Goal: Transaction & Acquisition: Purchase product/service

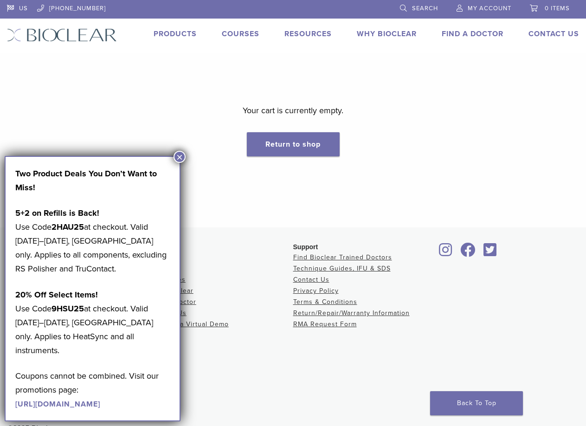
click at [478, 4] on link "My Account" at bounding box center [484, 7] width 55 height 14
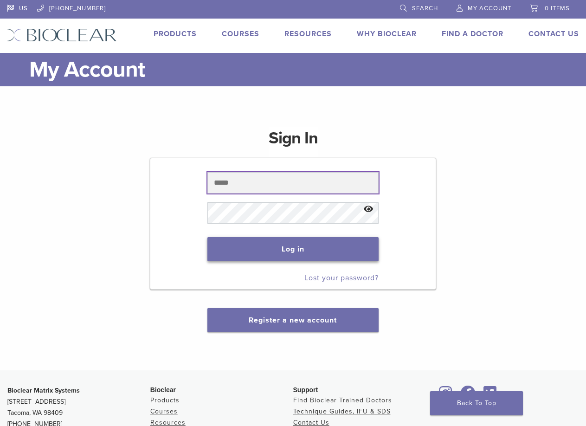
type input "**********"
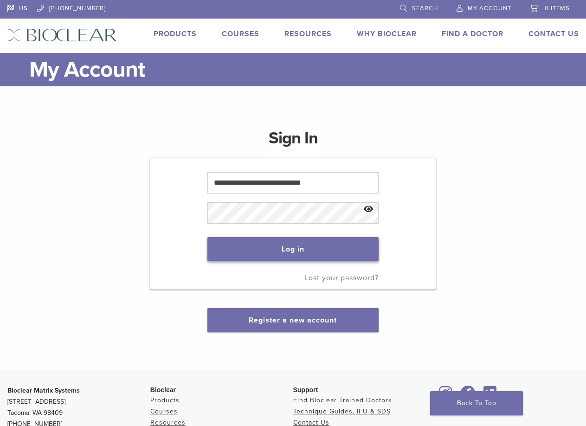
click at [301, 240] on button "Log in" at bounding box center [292, 249] width 171 height 24
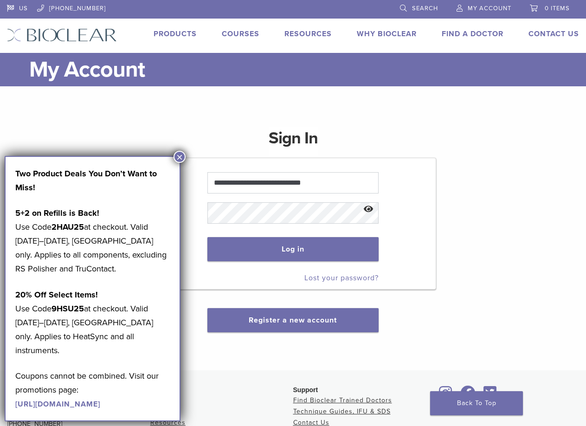
click at [178, 157] on button "×" at bounding box center [180, 157] width 12 height 12
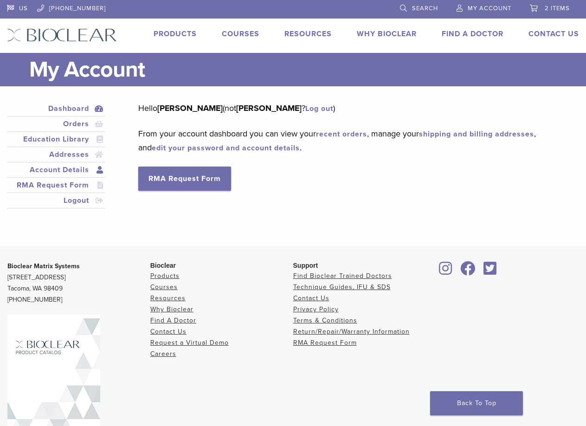
click at [78, 171] on link "Account Details" at bounding box center [56, 169] width 95 height 11
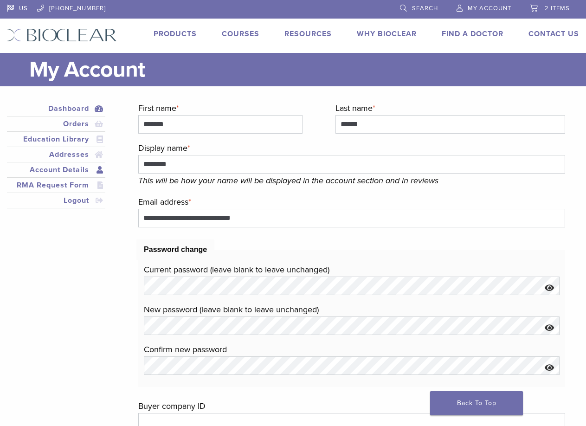
click at [79, 109] on link "Dashboard" at bounding box center [56, 108] width 95 height 11
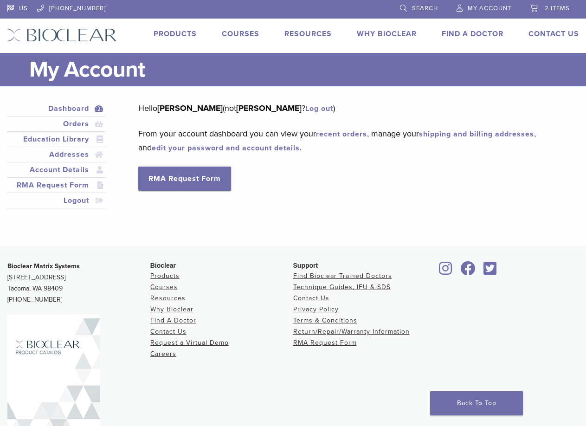
click at [500, 11] on span "My Account" at bounding box center [490, 8] width 44 height 7
click at [69, 124] on link "Orders" at bounding box center [56, 123] width 95 height 11
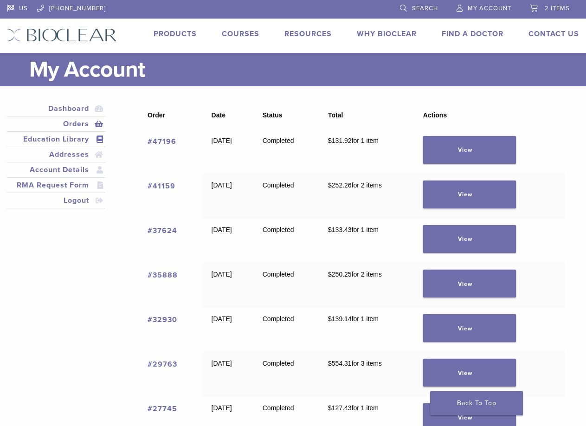
click at [85, 140] on link "Education Library" at bounding box center [56, 139] width 95 height 11
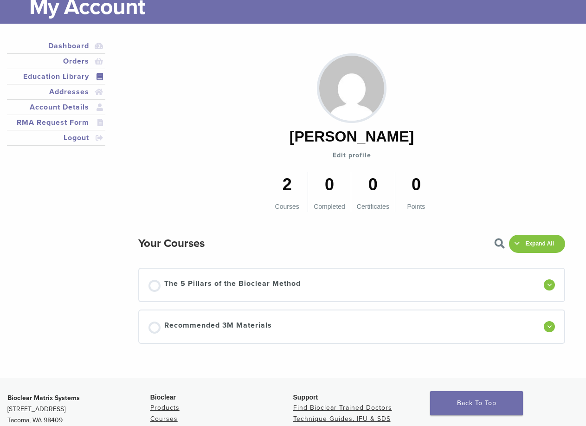
scroll to position [46, 0]
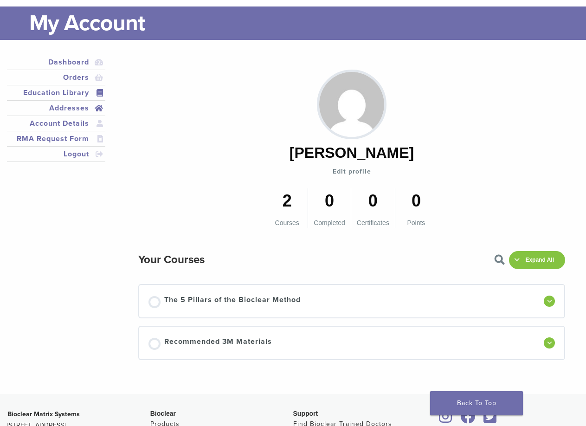
click at [83, 109] on link "Addresses" at bounding box center [56, 108] width 95 height 11
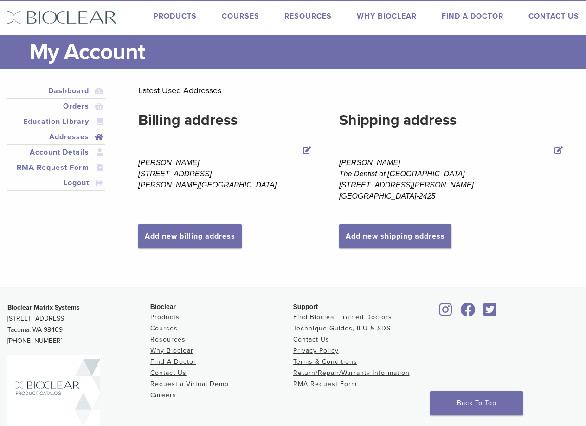
scroll to position [7, 0]
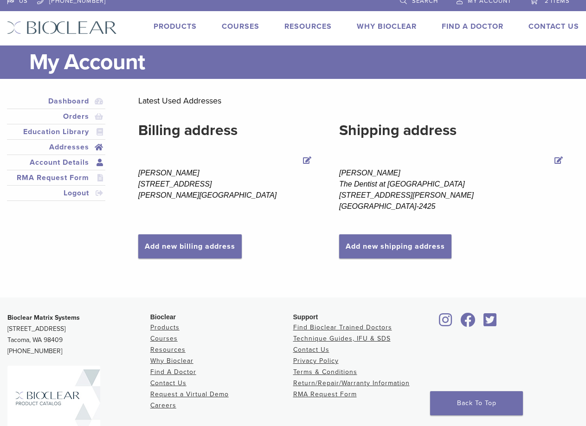
click at [62, 165] on link "Account Details" at bounding box center [56, 162] width 95 height 11
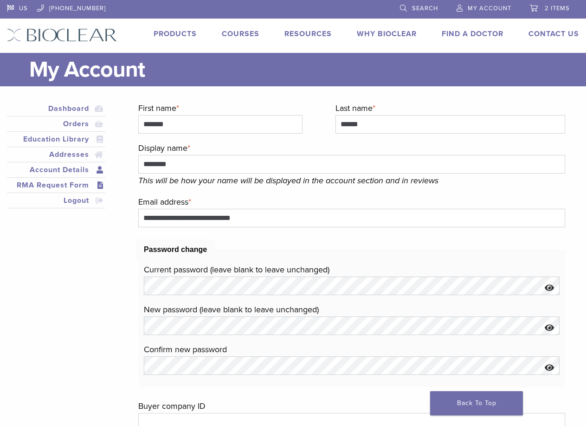
click at [79, 185] on link "RMA Request Form" at bounding box center [56, 185] width 95 height 11
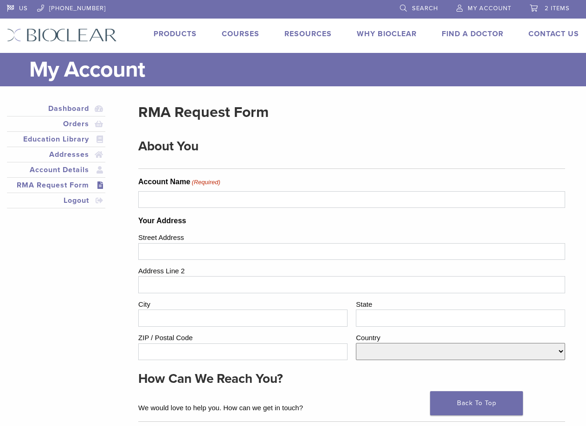
click at [494, 13] on link "My Account" at bounding box center [484, 7] width 55 height 14
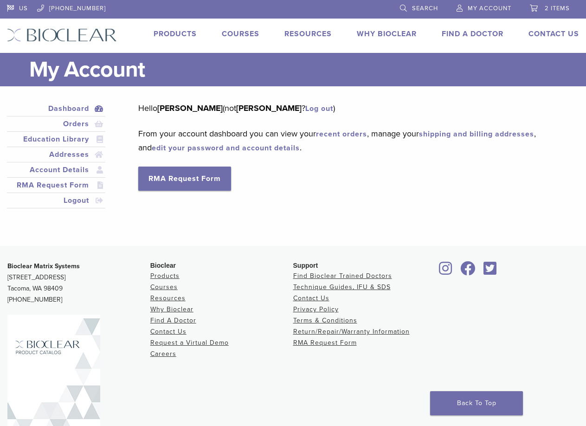
click at [542, 7] on link "2 items" at bounding box center [550, 7] width 40 height 14
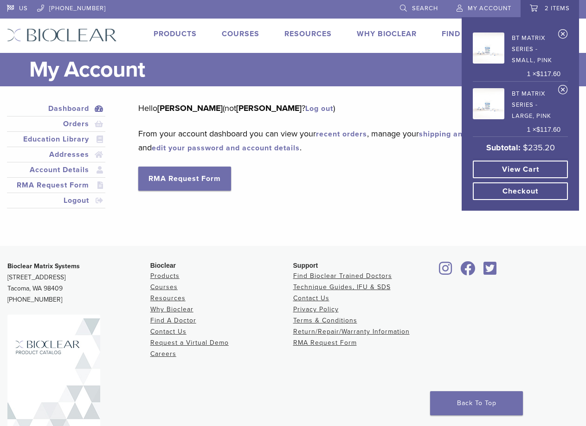
click at [503, 166] on link "View cart" at bounding box center [520, 170] width 95 height 18
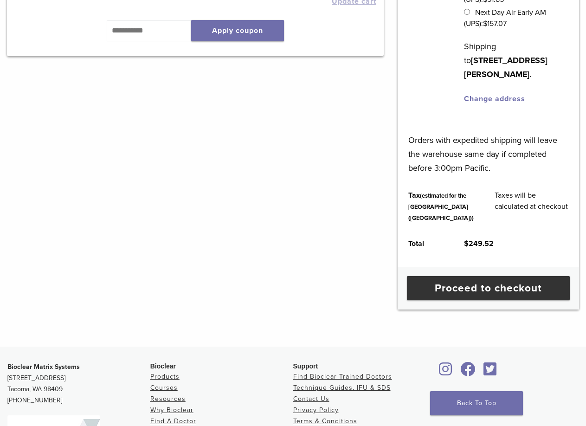
scroll to position [371, 0]
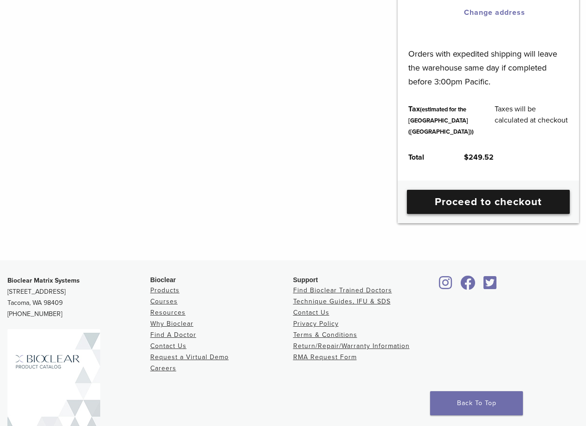
click at [437, 214] on link "Proceed to checkout" at bounding box center [488, 202] width 163 height 24
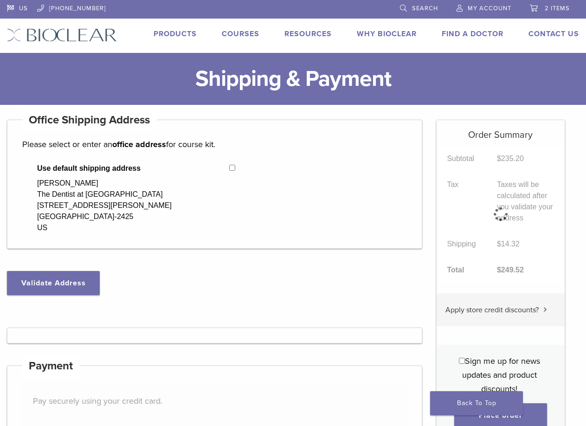
select select "**"
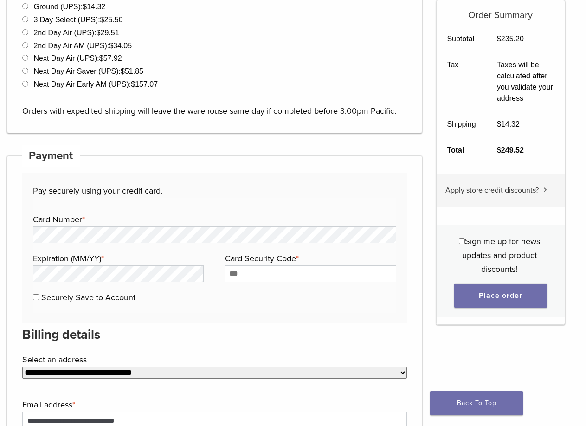
scroll to position [371, 0]
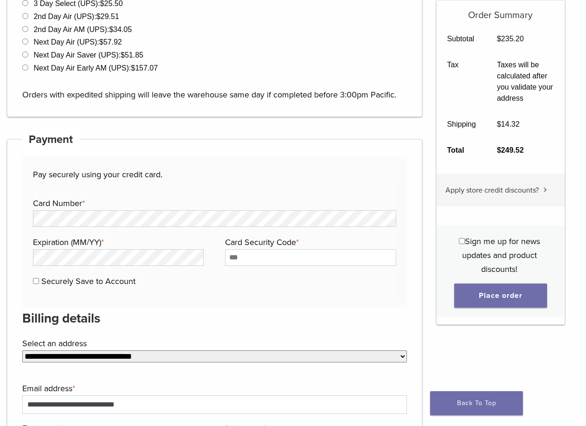
drag, startPoint x: 501, startPoint y: 0, endPoint x: 170, endPoint y: 193, distance: 382.9
click at [171, 193] on fieldset "Payment Info Card Number * Expiration (MM/YY) * Card Security Code * Securely S…" at bounding box center [214, 239] width 363 height 116
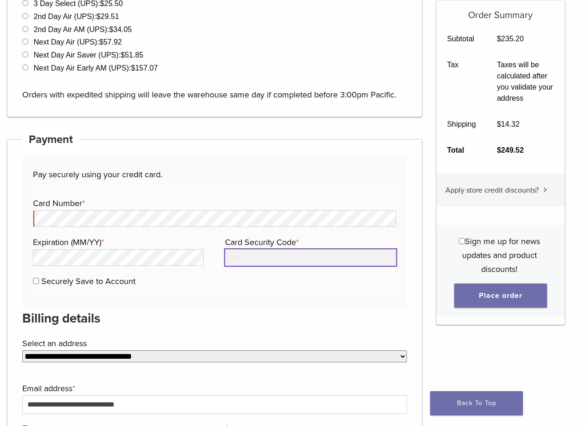
click at [306, 258] on input "Card Security Code *" at bounding box center [310, 257] width 171 height 17
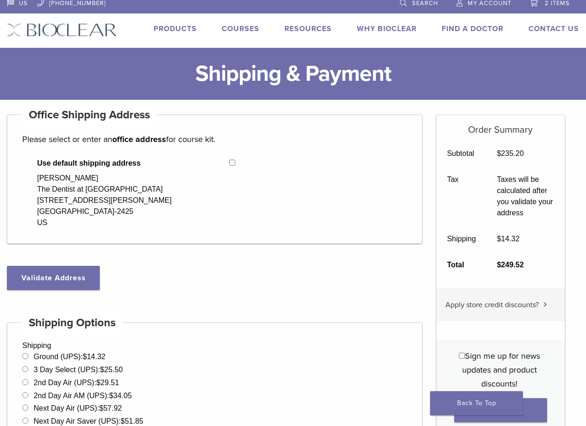
scroll to position [0, 0]
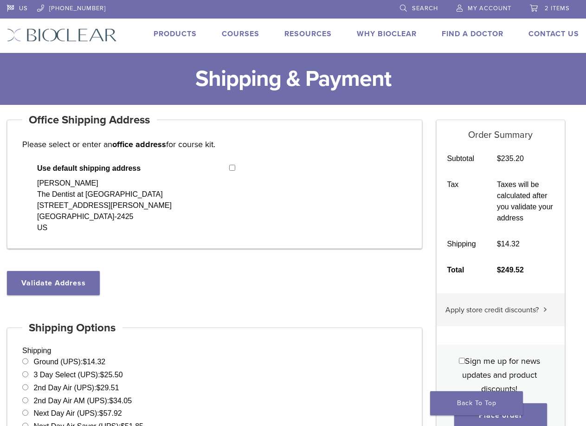
click at [553, 3] on link "2 items" at bounding box center [550, 7] width 40 height 14
